Goal: Transaction & Acquisition: Purchase product/service

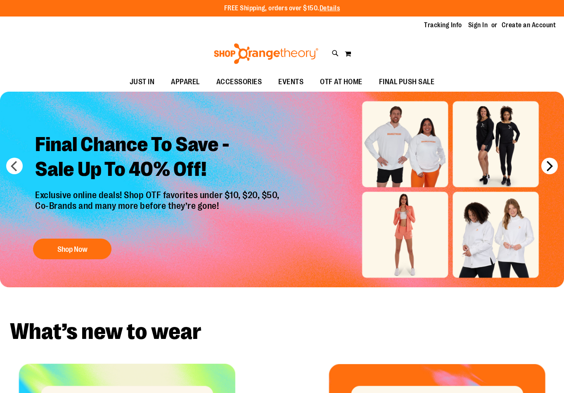
click at [547, 164] on button "next" at bounding box center [550, 166] width 17 height 17
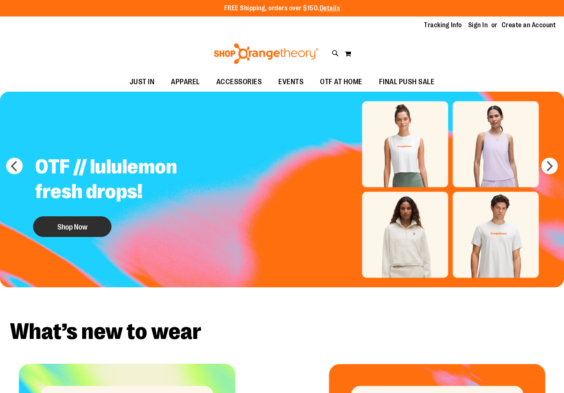
click at [56, 228] on button "Shop Now" at bounding box center [72, 227] width 79 height 21
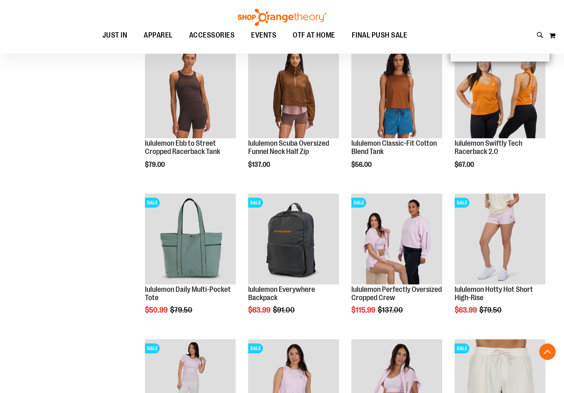
scroll to position [619, 0]
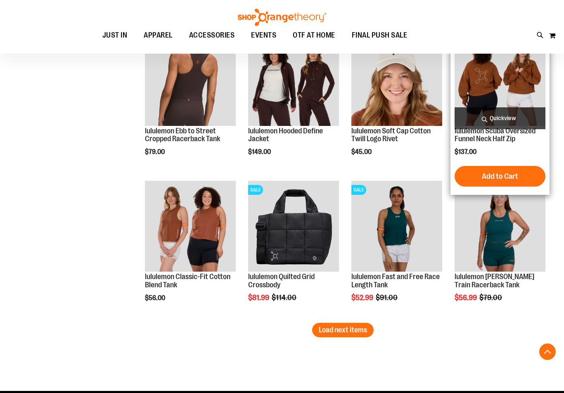
scroll to position [1157, 0]
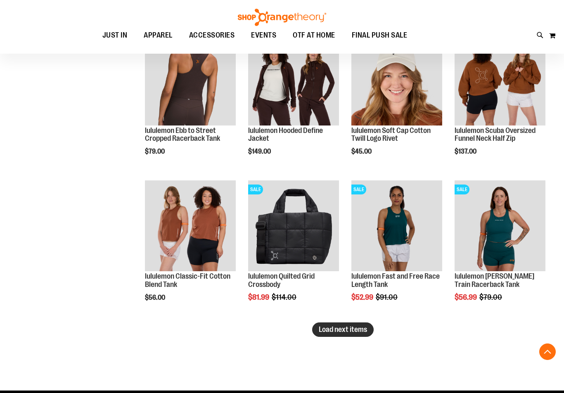
click at [344, 331] on span "Load next items" at bounding box center [343, 330] width 48 height 8
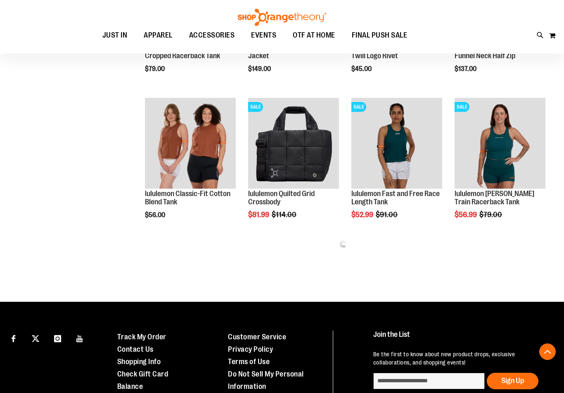
scroll to position [1074, 0]
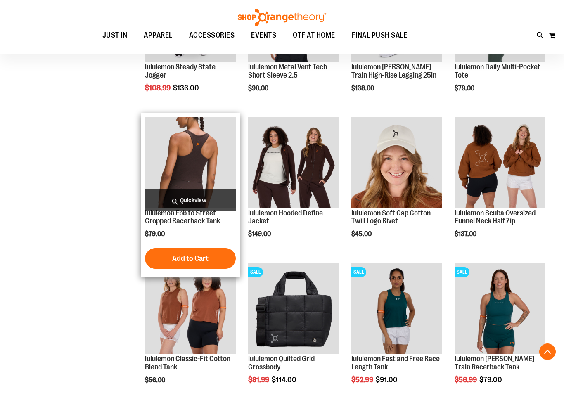
click at [192, 172] on img "product" at bounding box center [190, 162] width 91 height 91
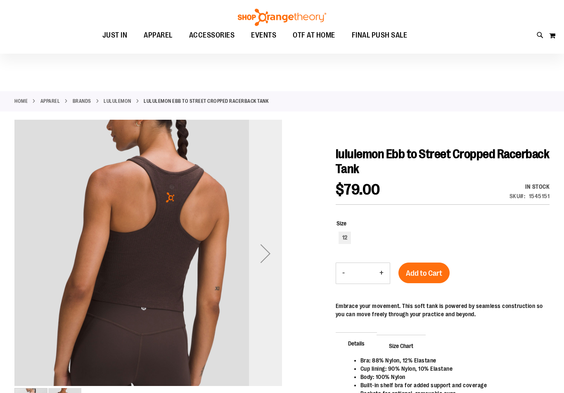
scroll to position [82, 0]
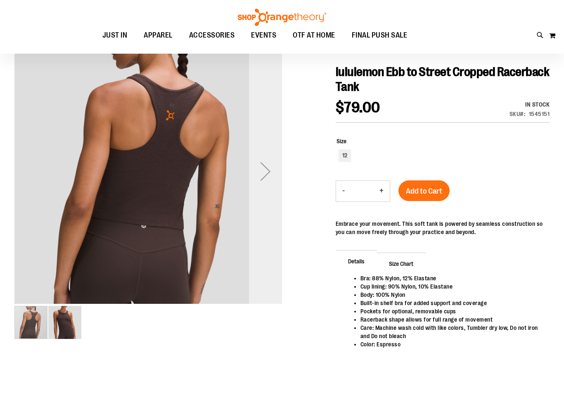
click at [262, 167] on div "Next" at bounding box center [265, 171] width 33 height 33
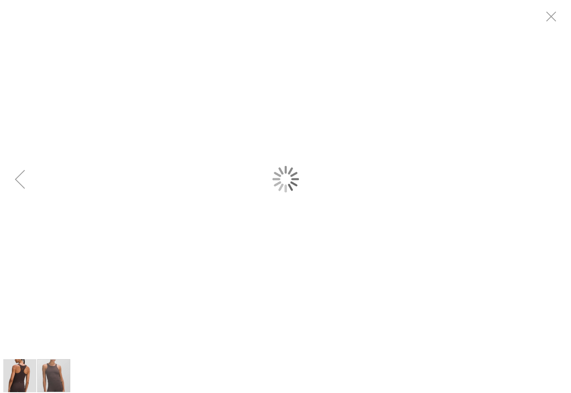
scroll to position [0, 0]
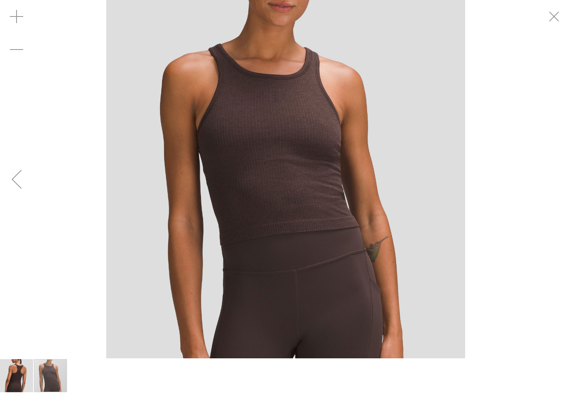
click at [10, 181] on div "Previous" at bounding box center [16, 179] width 33 height 33
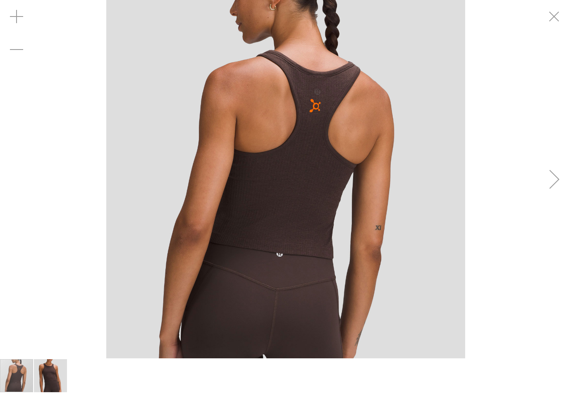
click at [10, 181] on div "carousel" at bounding box center [285, 179] width 571 height 359
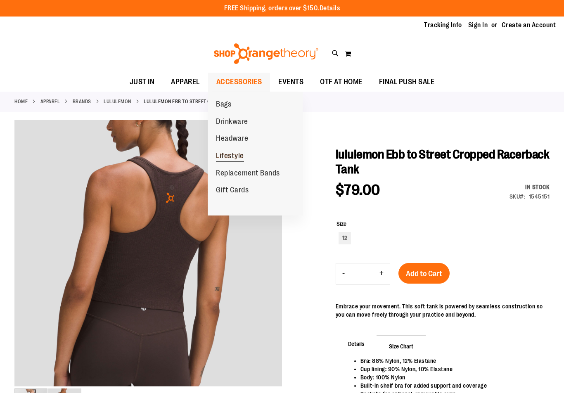
click at [229, 157] on span "Lifestyle" at bounding box center [230, 157] width 28 height 10
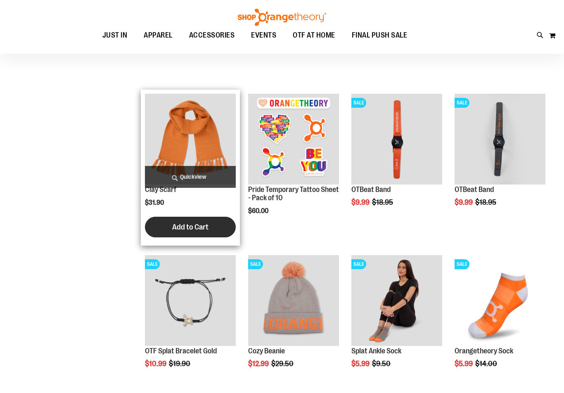
scroll to position [82, 0]
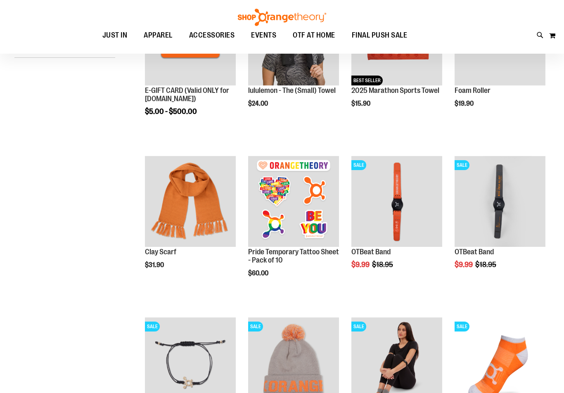
scroll to position [124, 0]
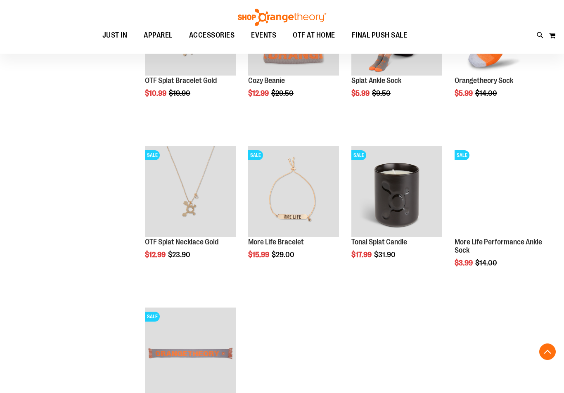
scroll to position [372, 0]
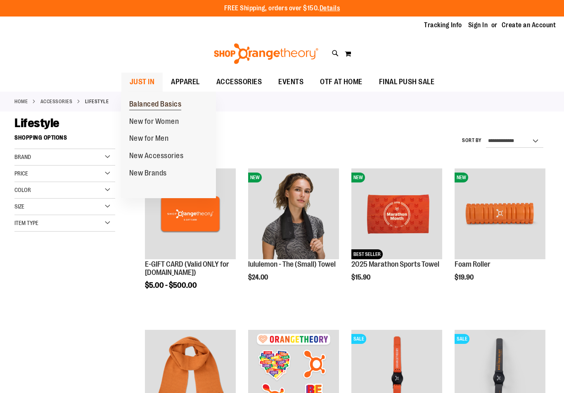
click at [143, 101] on span "Balanced Basics" at bounding box center [155, 105] width 52 height 10
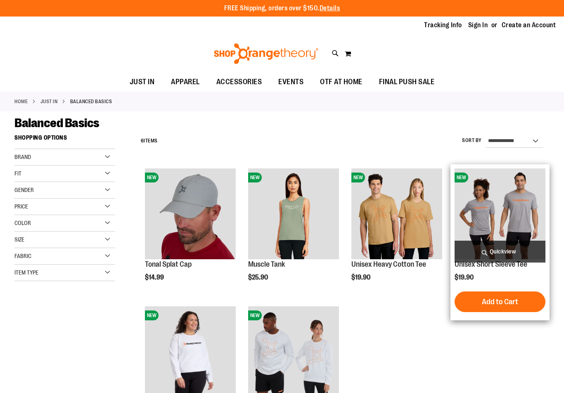
click at [507, 227] on img "product" at bounding box center [500, 214] width 91 height 91
click at [514, 249] on span "Quickview" at bounding box center [500, 252] width 91 height 22
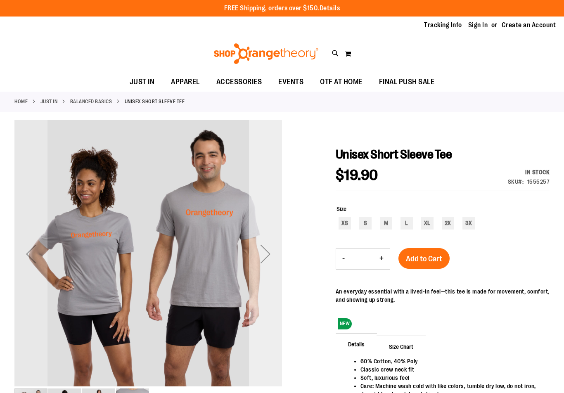
click at [281, 264] on div "Next" at bounding box center [265, 254] width 33 height 33
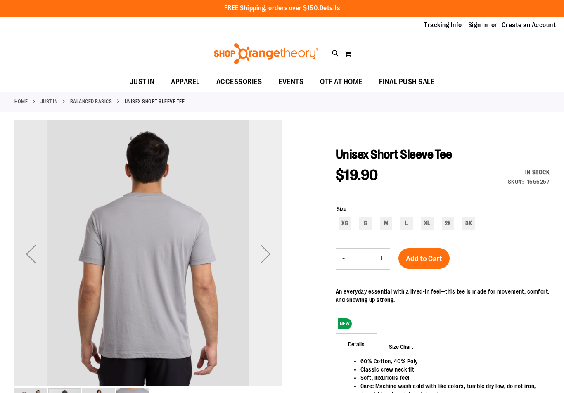
click at [281, 264] on div "Next" at bounding box center [265, 254] width 33 height 33
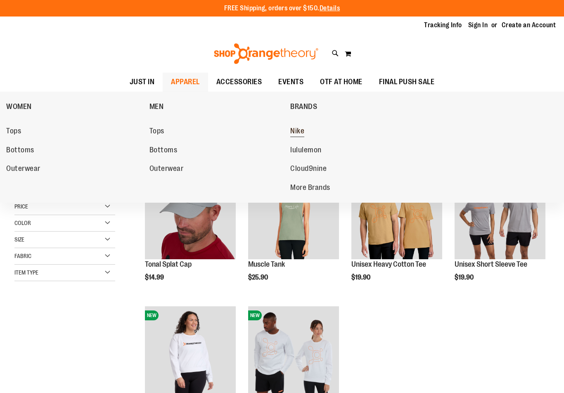
click at [299, 127] on span "Nike" at bounding box center [298, 132] width 14 height 10
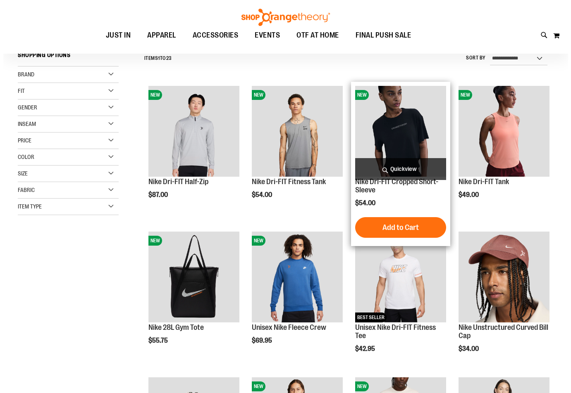
scroll to position [206, 0]
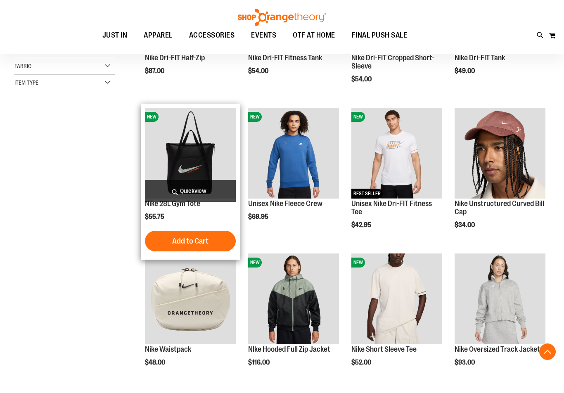
click at [200, 188] on span "Quickview" at bounding box center [190, 191] width 91 height 22
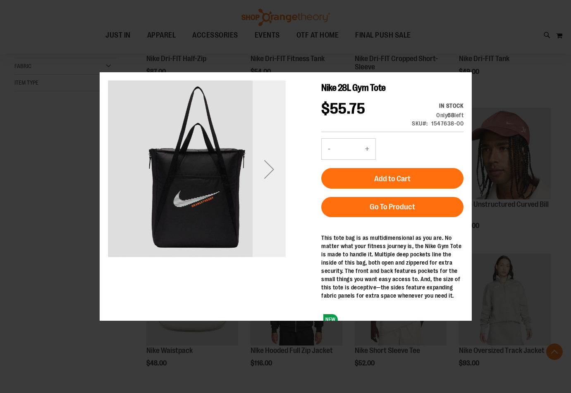
click at [274, 179] on div "Next" at bounding box center [268, 168] width 33 height 33
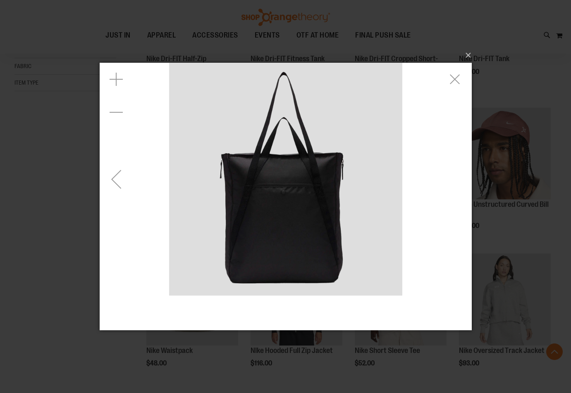
click at [274, 171] on img "carousel" at bounding box center [285, 178] width 233 height 233
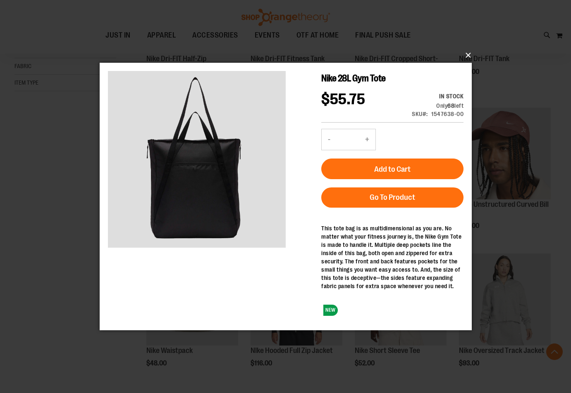
click at [469, 57] on button "×" at bounding box center [288, 55] width 372 height 18
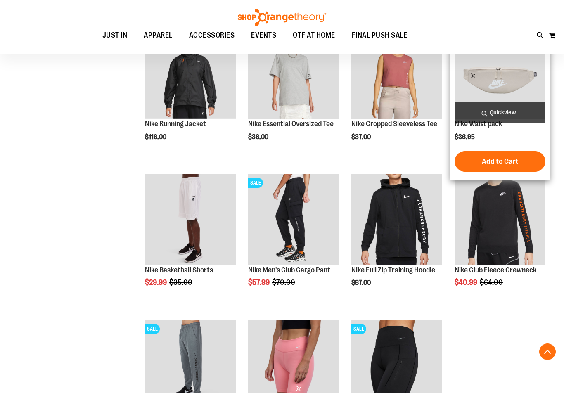
scroll to position [578, 0]
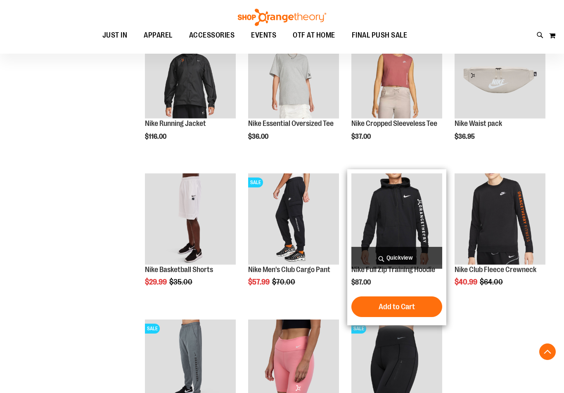
click at [388, 230] on img "product" at bounding box center [397, 219] width 91 height 91
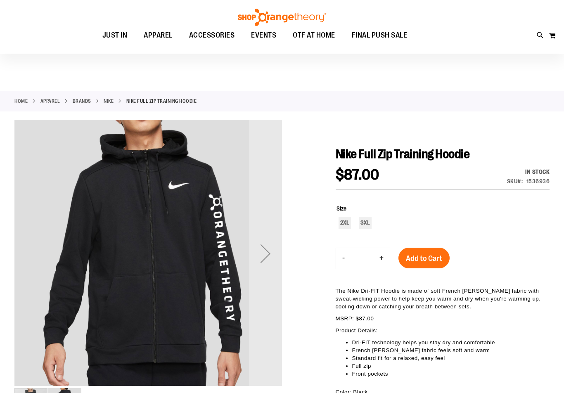
scroll to position [41, 0]
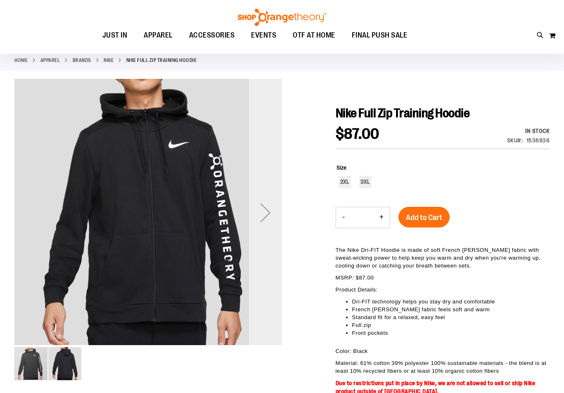
click at [269, 210] on div "Next" at bounding box center [265, 212] width 33 height 33
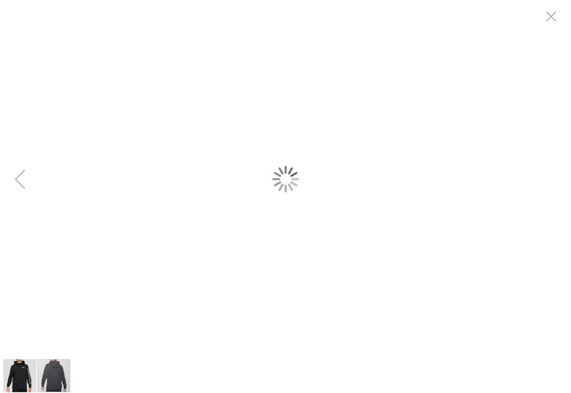
scroll to position [0, 0]
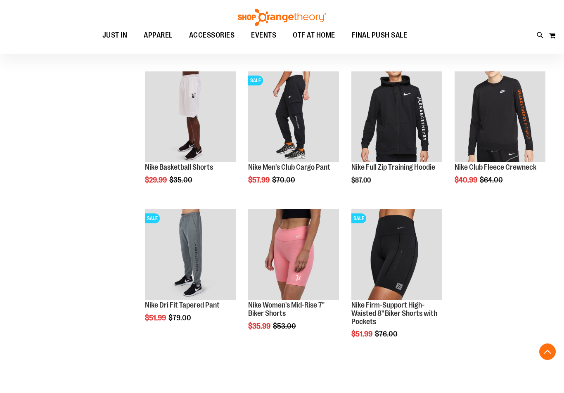
scroll to position [164, 0]
click at [262, 41] on span "EVENTS" at bounding box center [263, 35] width 25 height 19
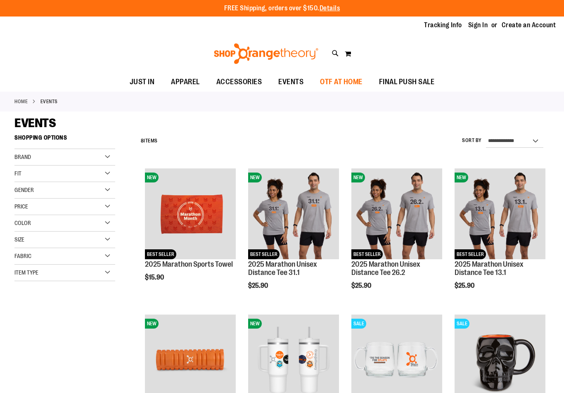
click at [323, 80] on span "OTF AT HOME" at bounding box center [341, 82] width 43 height 19
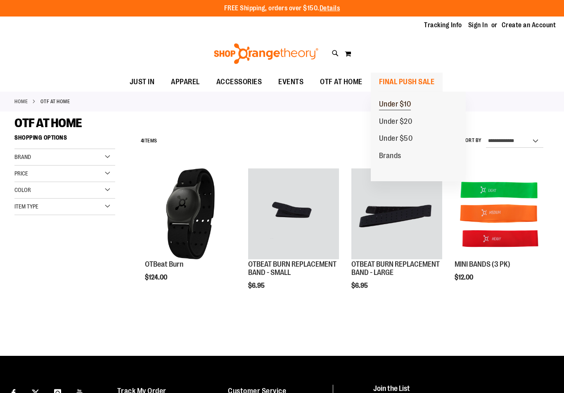
click at [404, 100] on span "Under $10" at bounding box center [395, 105] width 32 height 10
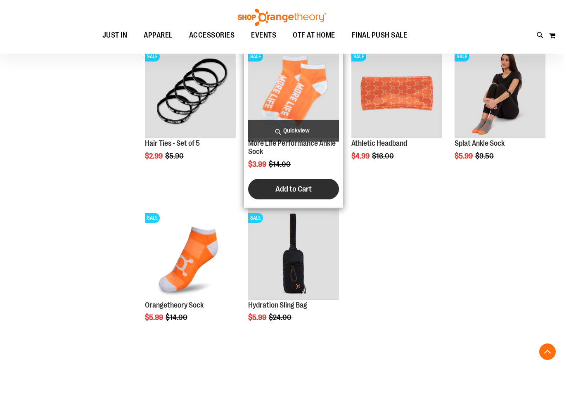
scroll to position [619, 0]
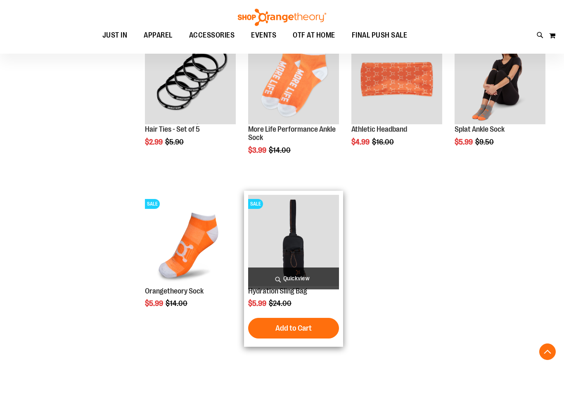
click at [313, 259] on img "product" at bounding box center [293, 240] width 91 height 91
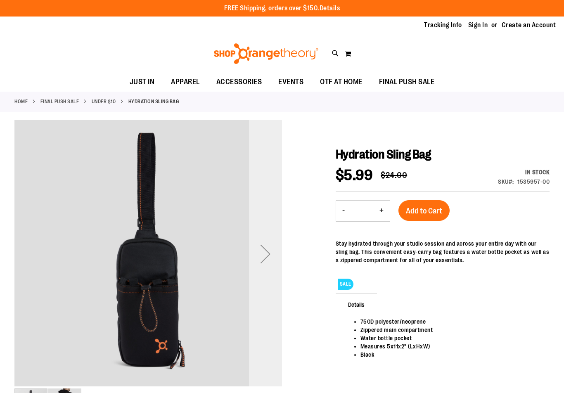
click at [272, 251] on div "Next" at bounding box center [265, 254] width 33 height 33
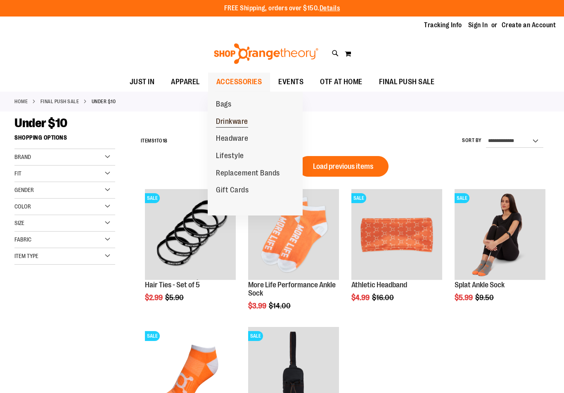
click at [228, 120] on span "Drinkware" at bounding box center [232, 122] width 32 height 10
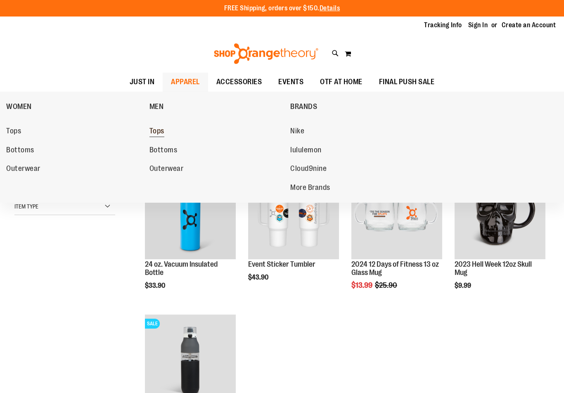
click at [161, 134] on span "Tops" at bounding box center [157, 132] width 15 height 10
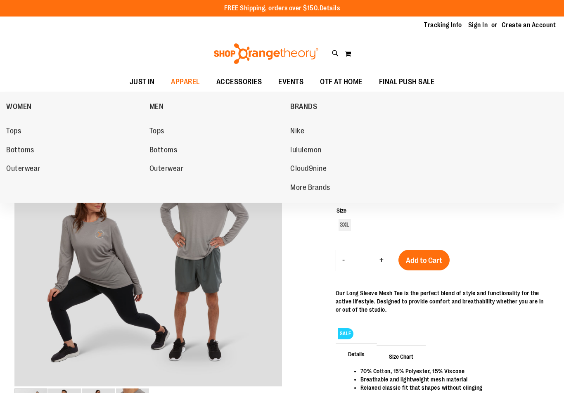
click at [165, 166] on span "Outerwear" at bounding box center [167, 169] width 34 height 10
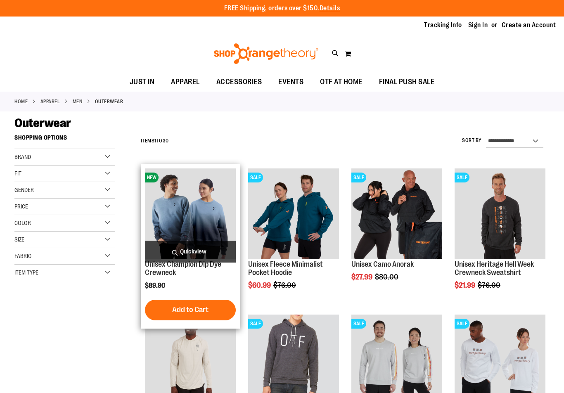
click at [212, 249] on span "Quickview" at bounding box center [190, 252] width 91 height 22
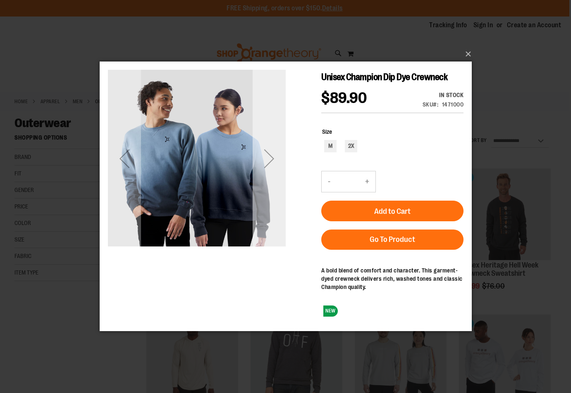
click at [265, 157] on div "Next" at bounding box center [268, 158] width 33 height 33
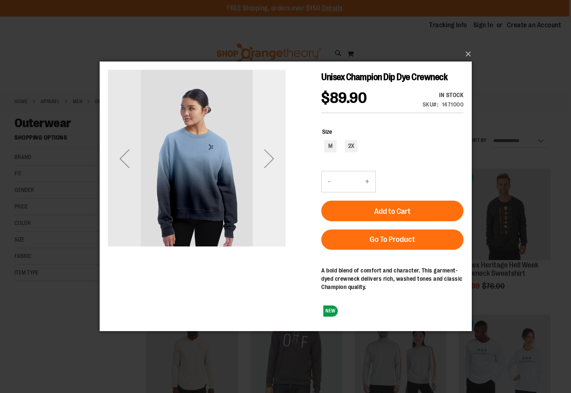
click at [265, 157] on div "Next" at bounding box center [268, 158] width 33 height 33
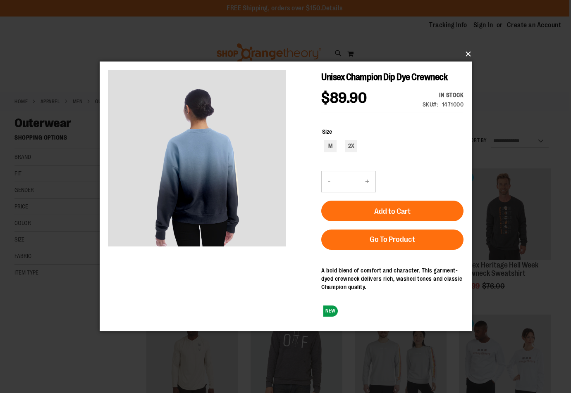
click at [464, 57] on button "×" at bounding box center [288, 54] width 372 height 18
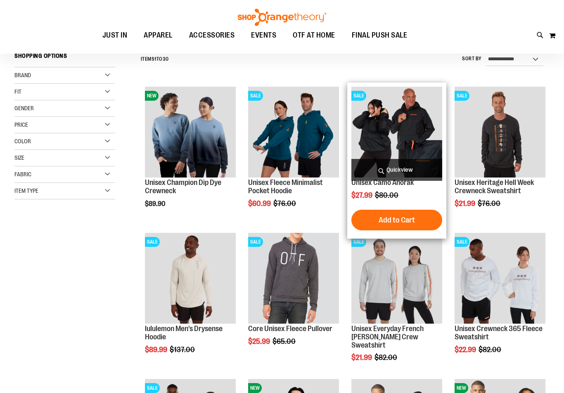
scroll to position [82, 0]
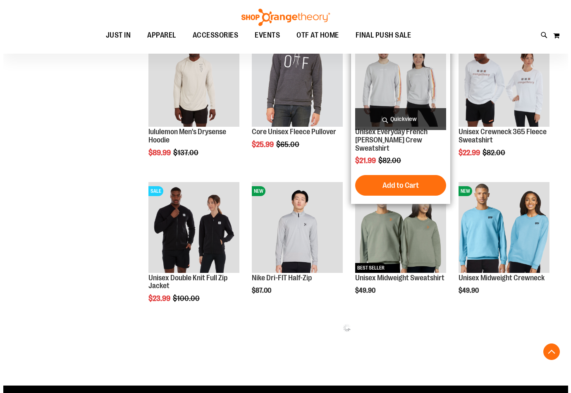
scroll to position [289, 0]
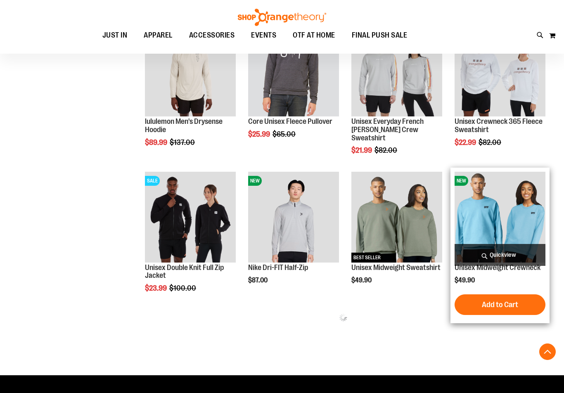
click at [490, 255] on span "Quickview" at bounding box center [500, 255] width 91 height 22
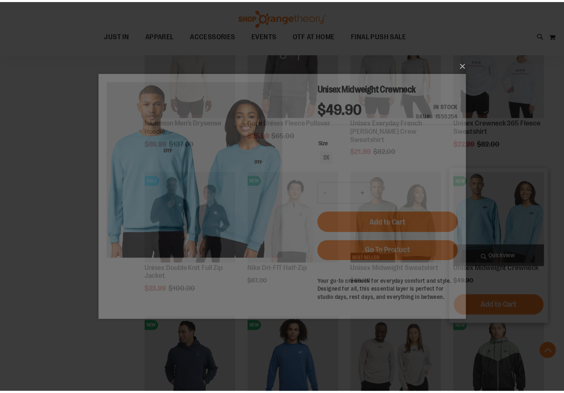
scroll to position [0, 0]
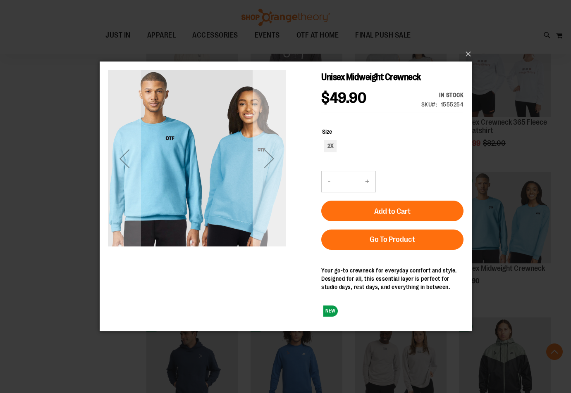
click at [271, 154] on div "Next" at bounding box center [268, 158] width 33 height 33
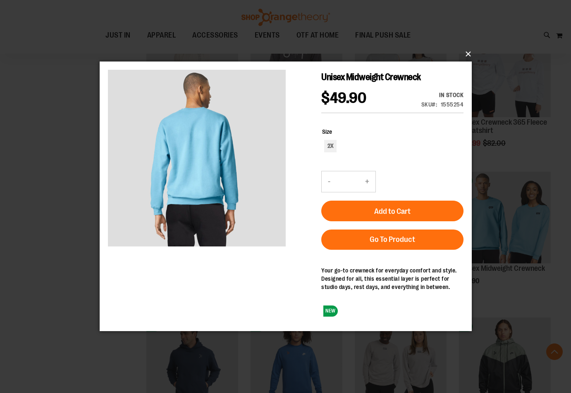
click at [470, 57] on button "×" at bounding box center [288, 54] width 372 height 18
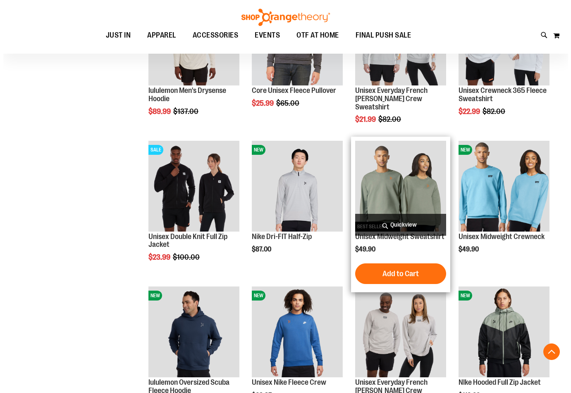
scroll to position [372, 0]
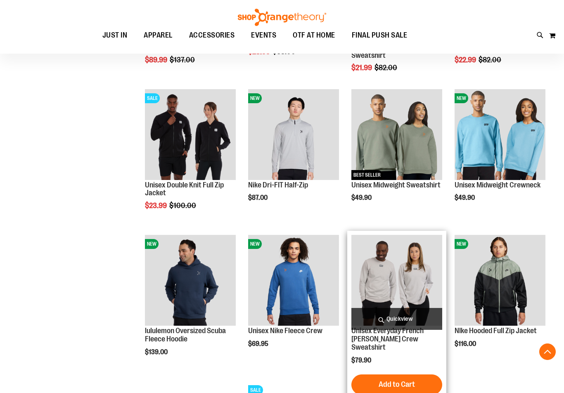
click at [405, 314] on span "Quickview" at bounding box center [397, 319] width 91 height 22
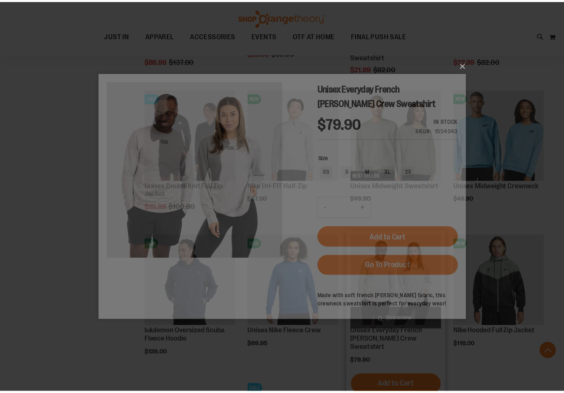
scroll to position [0, 0]
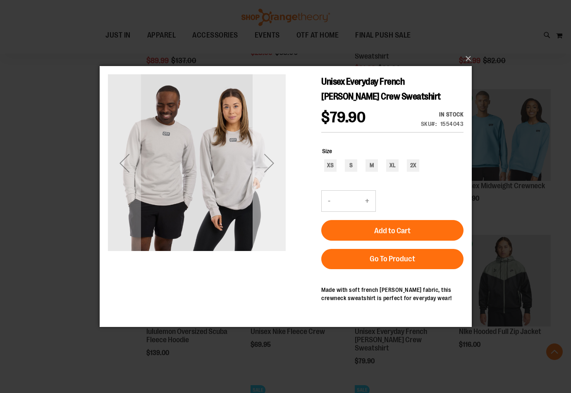
click at [264, 162] on div "Next" at bounding box center [268, 163] width 33 height 33
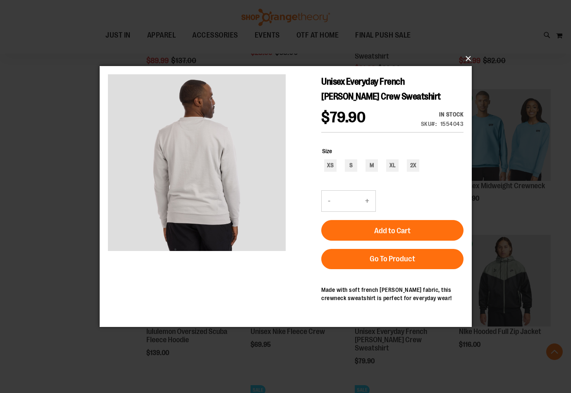
click at [469, 57] on button "×" at bounding box center [288, 59] width 372 height 18
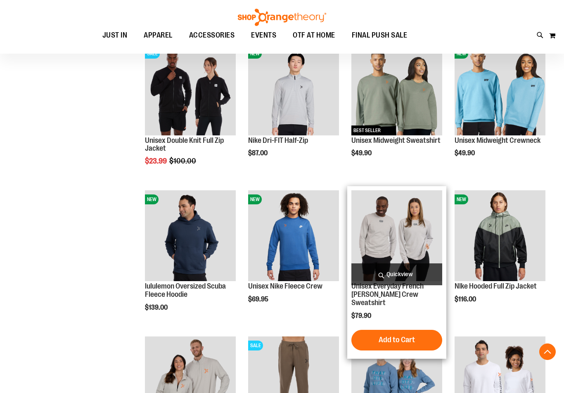
scroll to position [537, 0]
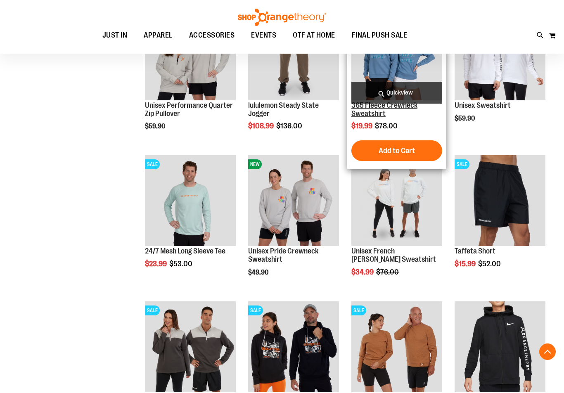
scroll to position [578, 0]
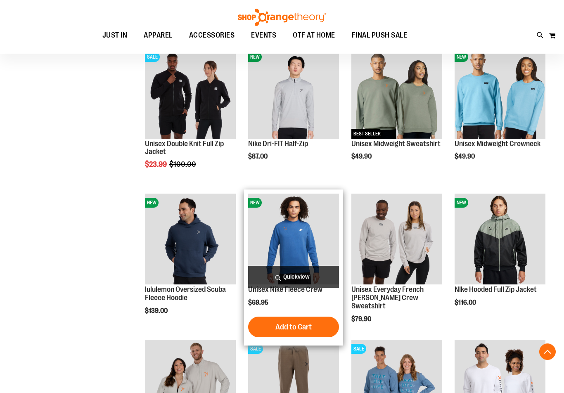
scroll to position [372, 0]
